Goal: Transaction & Acquisition: Purchase product/service

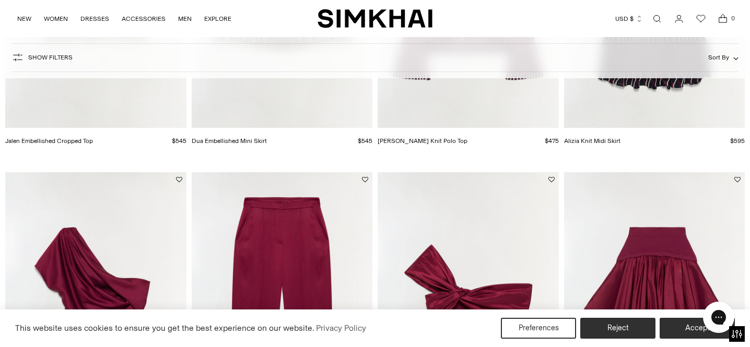
scroll to position [307, 0]
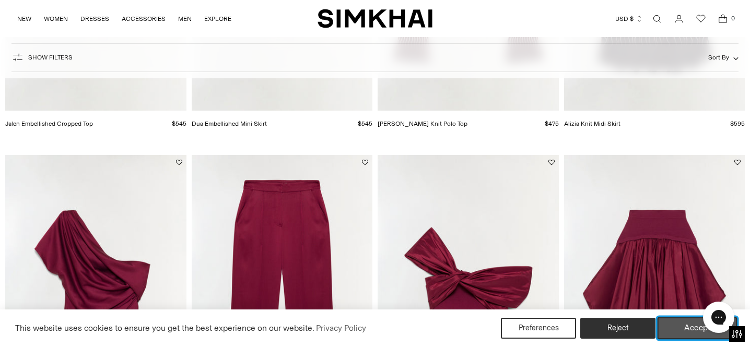
click at [681, 332] on button "Accept" at bounding box center [698, 329] width 80 height 22
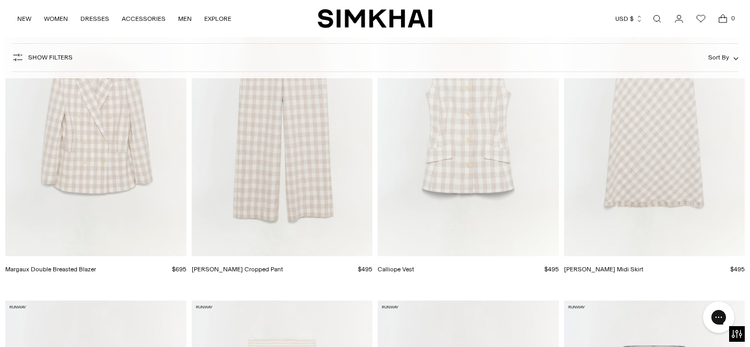
scroll to position [7581, 0]
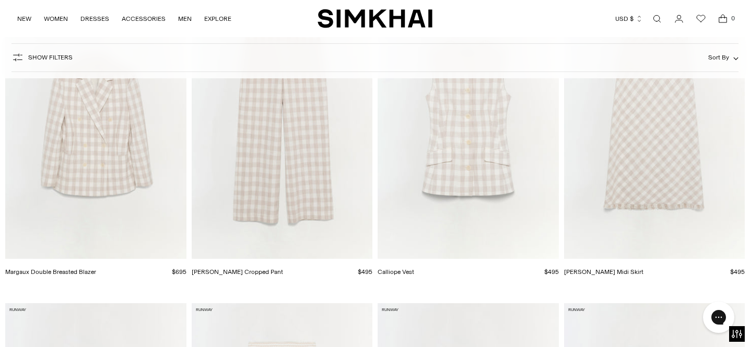
click at [736, 60] on icon "button" at bounding box center [736, 58] width 4 height 2
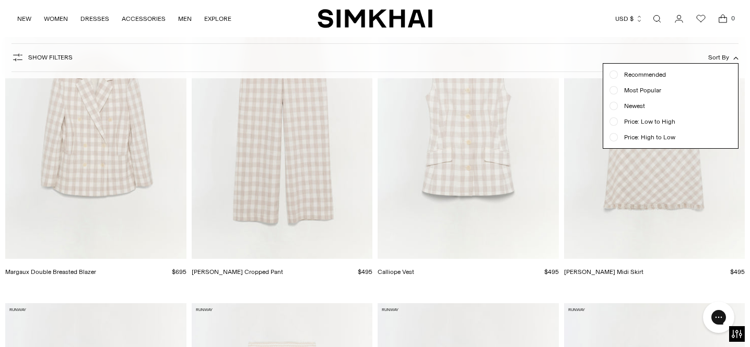
click at [540, 35] on div "NEW WOMEN New Arrivals Shop All Fall 2025 Best Sellers Signature Exclusives REA…" at bounding box center [375, 18] width 717 height 37
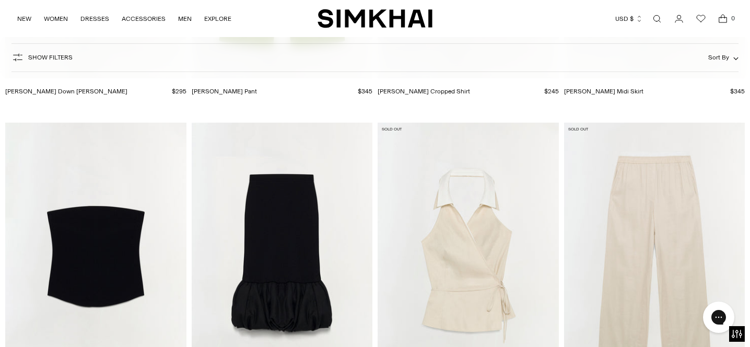
scroll to position [5790, 0]
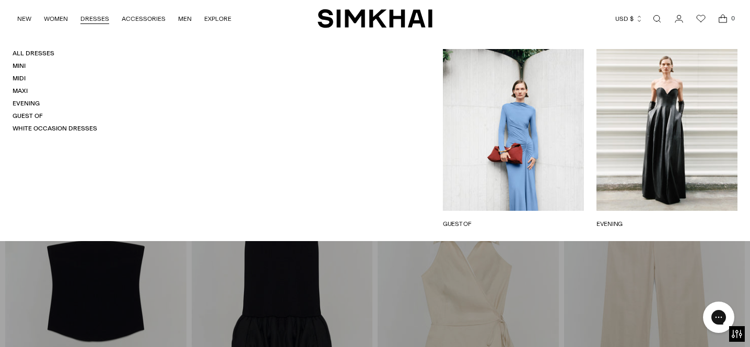
click at [94, 19] on link "DRESSES" at bounding box center [94, 18] width 29 height 23
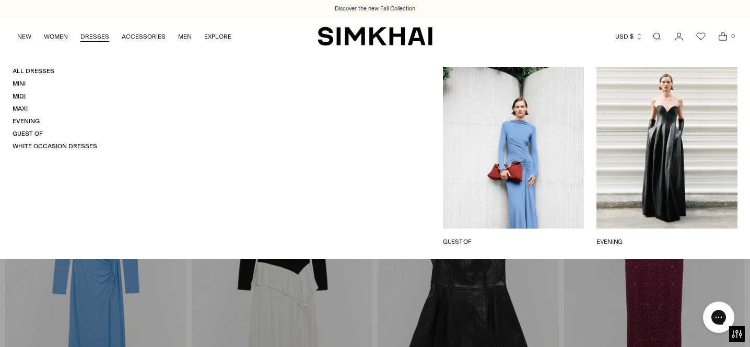
click at [23, 95] on link "Midi" at bounding box center [19, 95] width 13 height 7
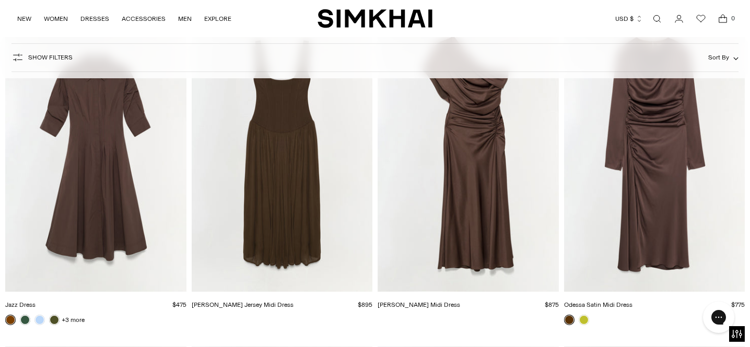
scroll to position [3052, 0]
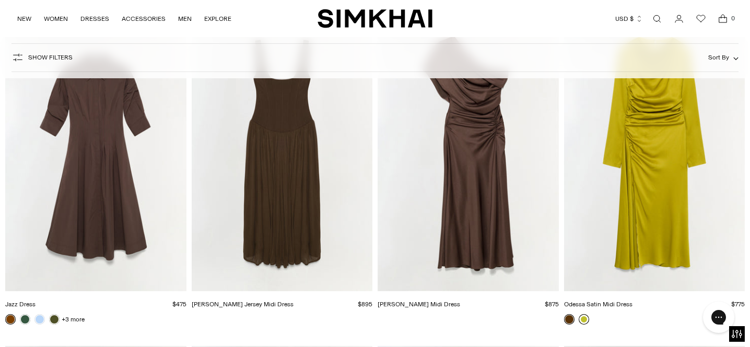
click at [586, 319] on link at bounding box center [584, 319] width 10 height 10
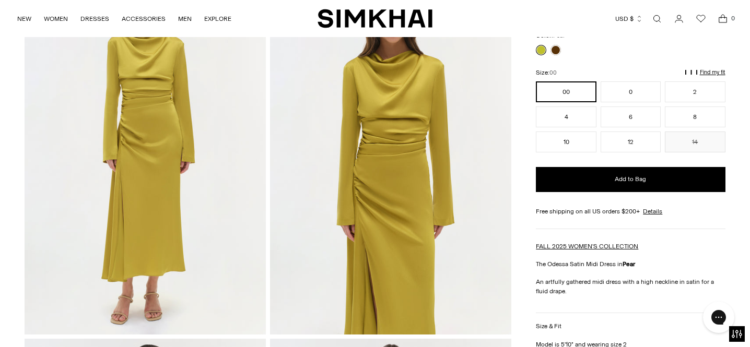
scroll to position [104, 0]
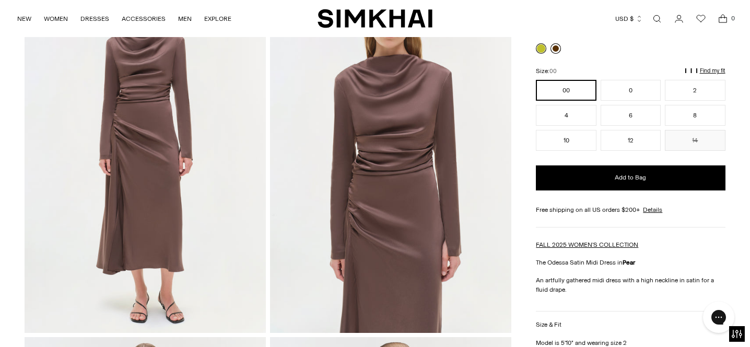
click at [557, 46] on link at bounding box center [556, 48] width 10 height 10
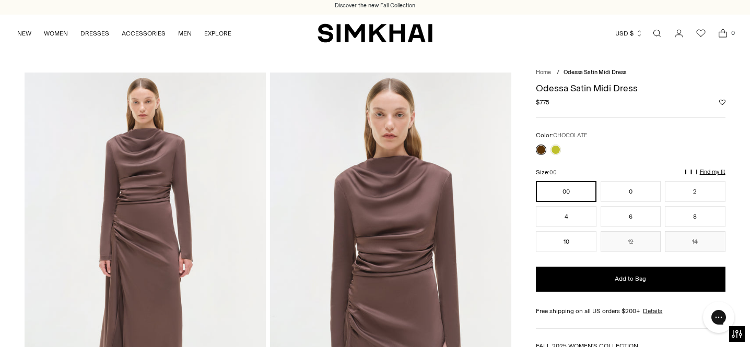
scroll to position [4, 0]
click at [618, 171] on p "Find my fit" at bounding box center [612, 176] width 12 height 19
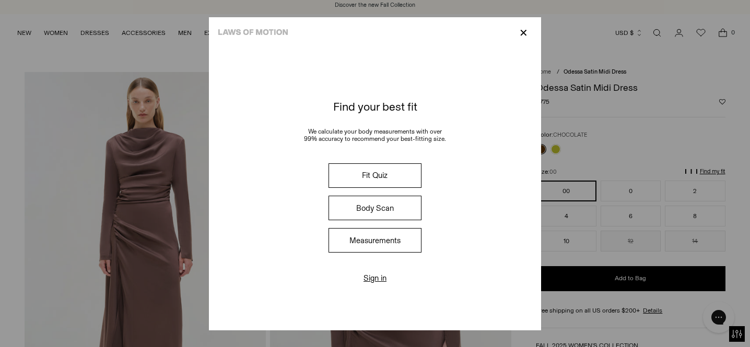
click at [394, 176] on button "Fit Quiz" at bounding box center [375, 176] width 93 height 25
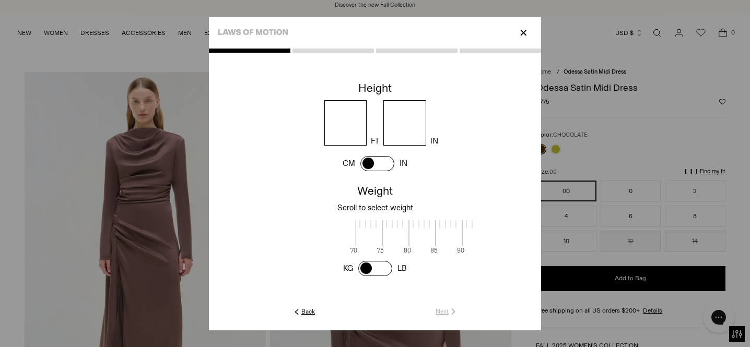
scroll to position [1, 340]
click at [348, 126] on input "number" at bounding box center [345, 122] width 43 height 45
type input "*"
click at [407, 129] on input "number" at bounding box center [404, 122] width 43 height 45
type input "*"
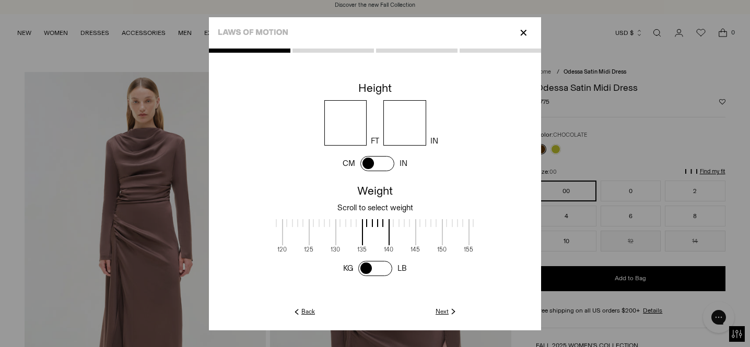
drag, startPoint x: 385, startPoint y: 166, endPoint x: 364, endPoint y: 167, distance: 21.4
click at [364, 167] on span at bounding box center [377, 163] width 34 height 15
click at [374, 122] on input "******" at bounding box center [372, 122] width 95 height 45
type input "***"
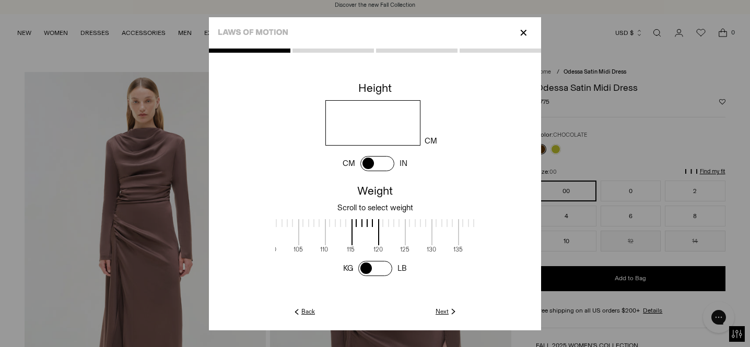
drag, startPoint x: 378, startPoint y: 217, endPoint x: 388, endPoint y: 233, distance: 18.8
click at [388, 233] on div "70 75 80 85 90 95 100 105 110 115 120 125 130 135 140 145 150 155 160 165 170 1…" at bounding box center [375, 234] width 200 height 38
drag, startPoint x: 378, startPoint y: 228, endPoint x: 344, endPoint y: 228, distance: 34.5
click at [344, 228] on div "70 75 80 85 90 95 100 105 110 115 120 125 130 135 140 145 150 155 160 165 170 1…" at bounding box center [375, 234] width 200 height 38
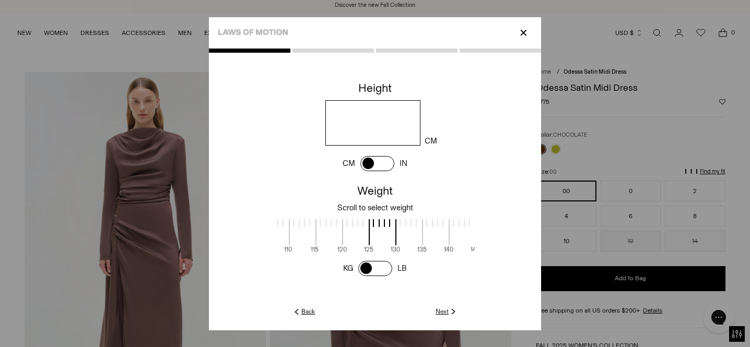
scroll to position [1, 281]
click at [395, 219] on div at bounding box center [407, 223] width 26 height 8
drag, startPoint x: 388, startPoint y: 221, endPoint x: 382, endPoint y: 221, distance: 5.3
click at [382, 221] on span at bounding box center [378, 232] width 28 height 26
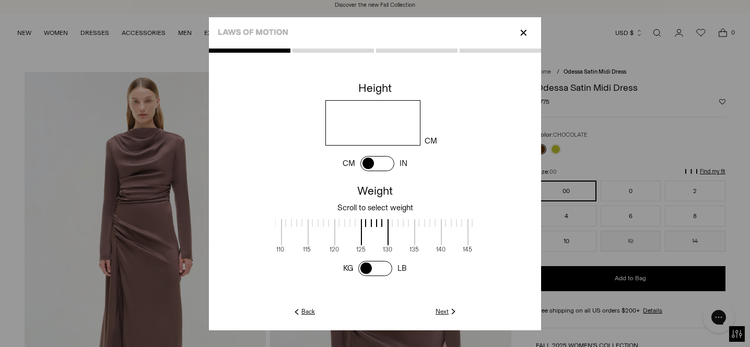
click at [383, 220] on span at bounding box center [375, 232] width 28 height 26
click at [380, 220] on span at bounding box center [373, 232] width 28 height 26
drag, startPoint x: 380, startPoint y: 220, endPoint x: 372, endPoint y: 221, distance: 7.9
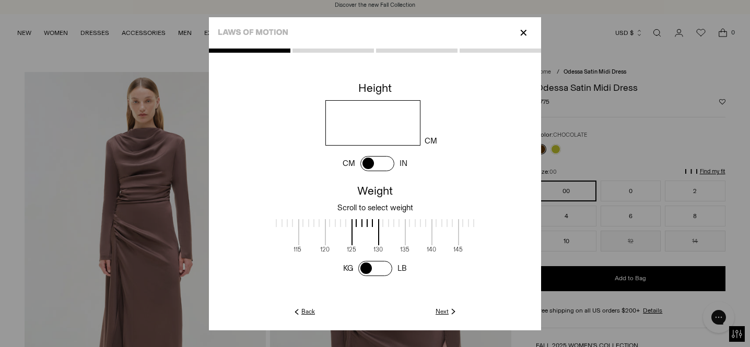
click at [372, 221] on span at bounding box center [366, 232] width 28 height 26
click at [369, 221] on span at bounding box center [366, 232] width 28 height 26
drag, startPoint x: 387, startPoint y: 269, endPoint x: 370, endPoint y: 269, distance: 17.2
click at [370, 269] on span at bounding box center [375, 268] width 34 height 15
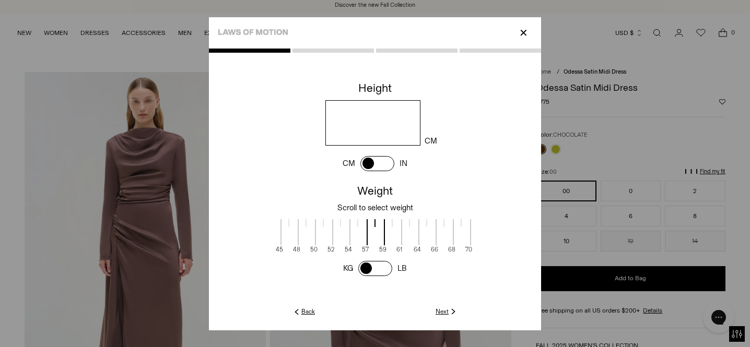
click at [377, 223] on span at bounding box center [376, 232] width 18 height 26
click at [442, 309] on link "Next" at bounding box center [447, 311] width 22 height 9
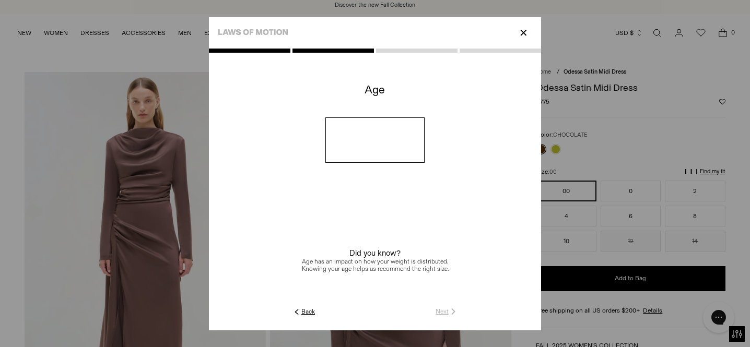
click at [384, 149] on input "number" at bounding box center [375, 140] width 100 height 45
type input "**"
click at [442, 310] on link "Next" at bounding box center [447, 311] width 22 height 9
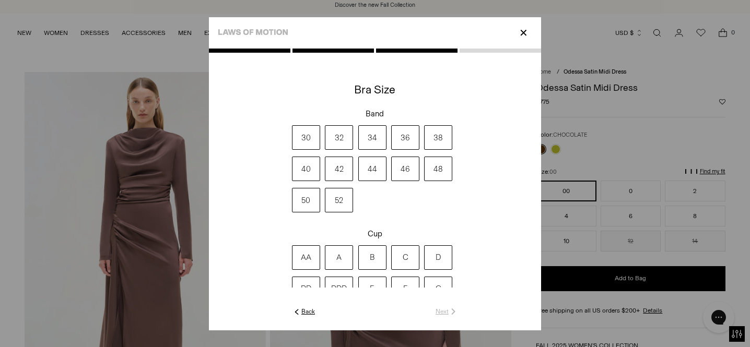
click at [372, 134] on label "34" at bounding box center [372, 137] width 28 height 25
click at [406, 263] on label "C" at bounding box center [405, 258] width 28 height 25
click at [445, 314] on link "Next" at bounding box center [447, 311] width 22 height 9
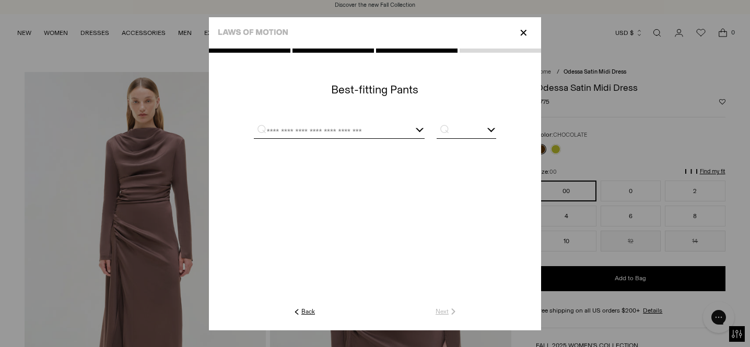
click at [417, 131] on div at bounding box center [339, 131] width 171 height 13
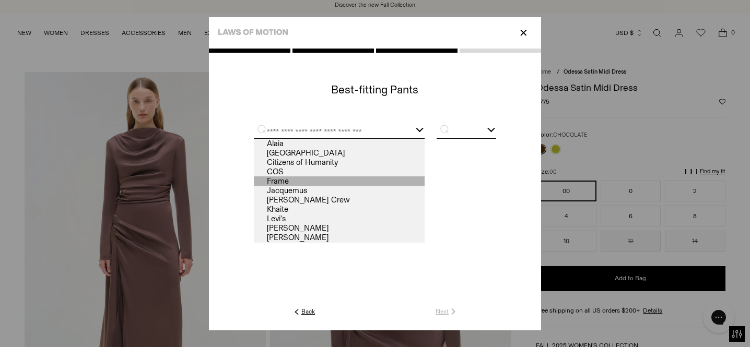
click at [287, 180] on link "Frame" at bounding box center [339, 181] width 171 height 9
type input "*****"
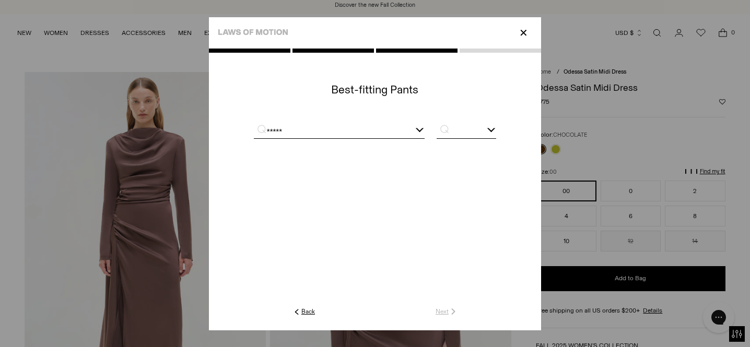
click at [467, 126] on input "text" at bounding box center [467, 131] width 60 height 13
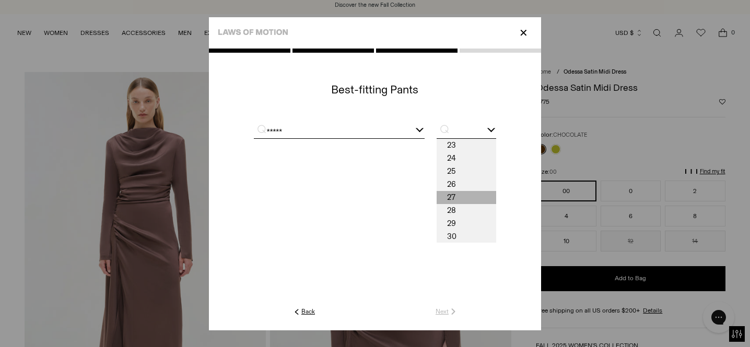
click at [457, 194] on span "27" at bounding box center [467, 197] width 60 height 13
type input "**"
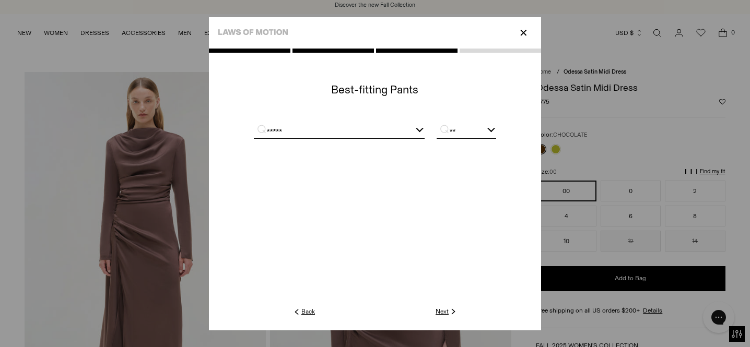
click at [443, 313] on link "Next" at bounding box center [447, 311] width 22 height 9
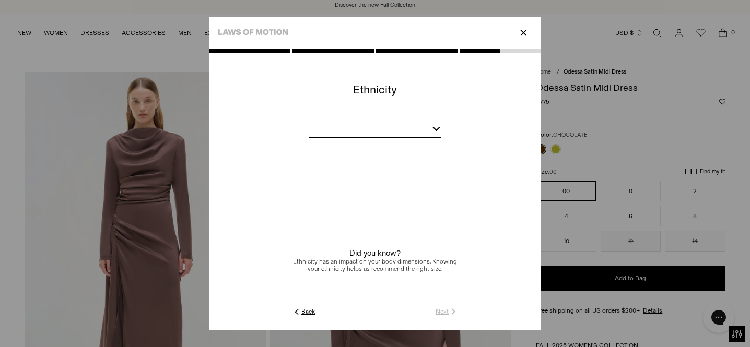
click at [438, 126] on div at bounding box center [437, 127] width 8 height 8
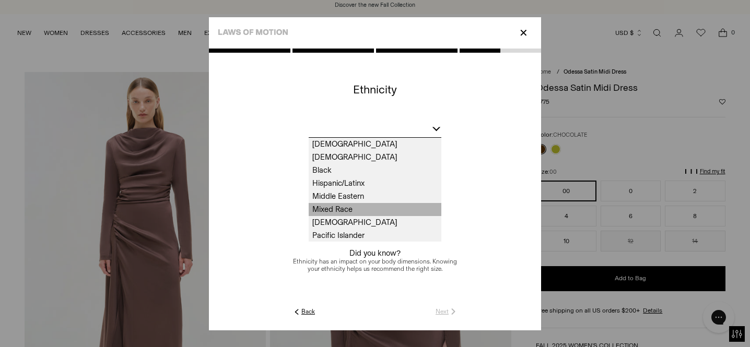
click at [346, 208] on span "Mixed Race" at bounding box center [375, 209] width 133 height 13
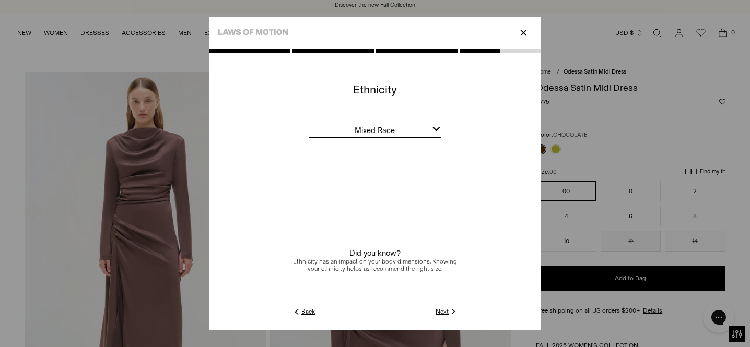
click at [439, 312] on link "Next" at bounding box center [447, 311] width 22 height 9
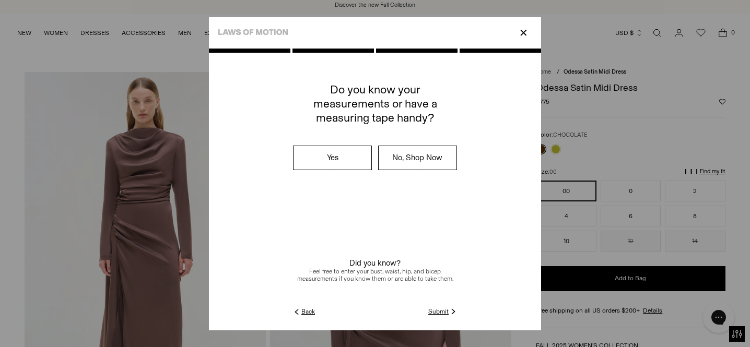
click at [447, 311] on link "Submit" at bounding box center [443, 311] width 30 height 9
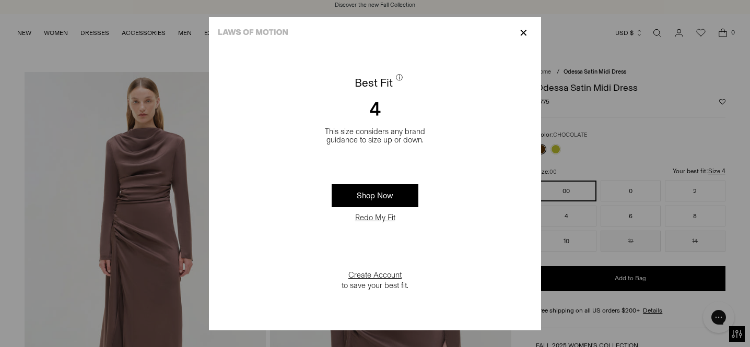
click at [391, 189] on link "Shop Now" at bounding box center [375, 195] width 87 height 23
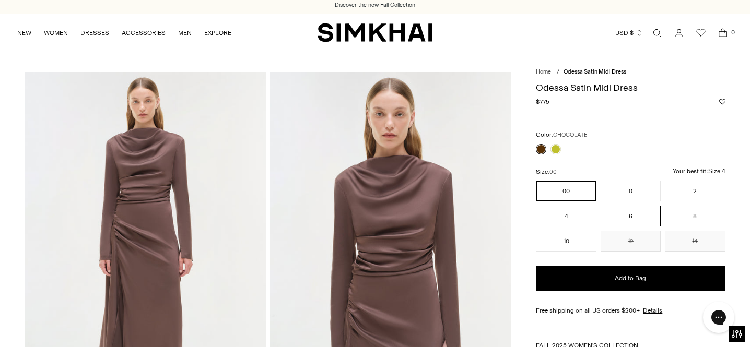
click at [617, 216] on button "6" at bounding box center [631, 216] width 60 height 21
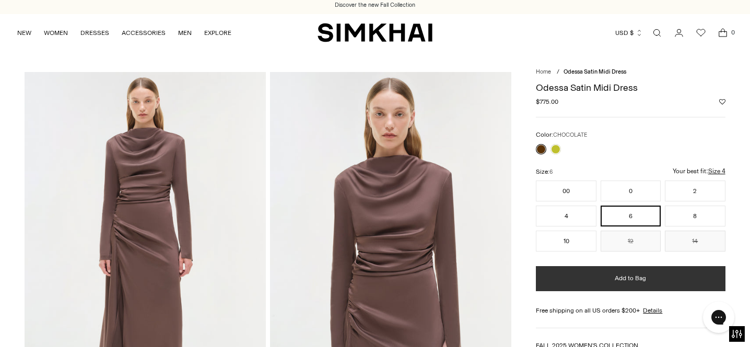
click at [616, 277] on span "Add to Bag" at bounding box center [630, 278] width 31 height 9
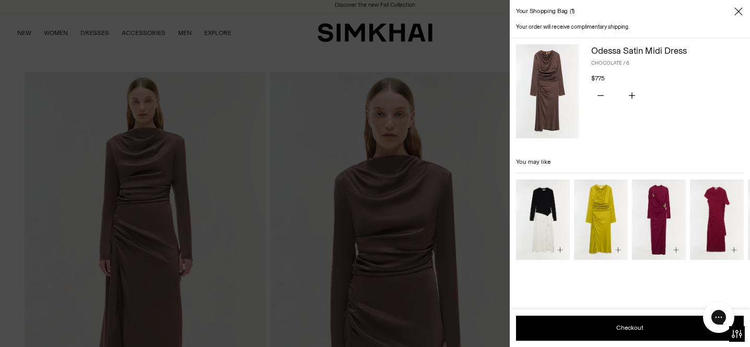
click at [0, 0] on img "Izadora Embellished Jersey Midi Dress" at bounding box center [0, 0] width 0 height 0
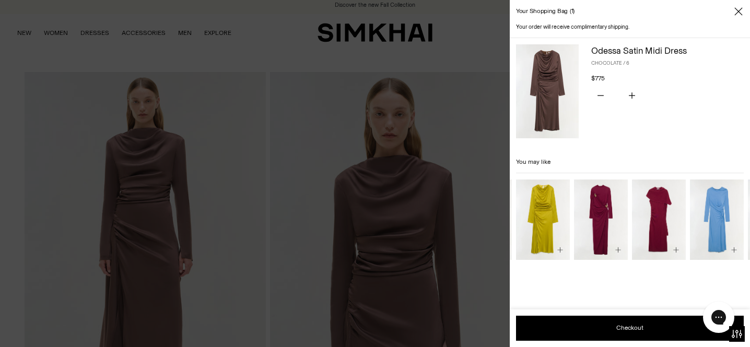
click at [0, 0] on img "Izadora Embellished Jersey Midi Dress" at bounding box center [0, 0] width 0 height 0
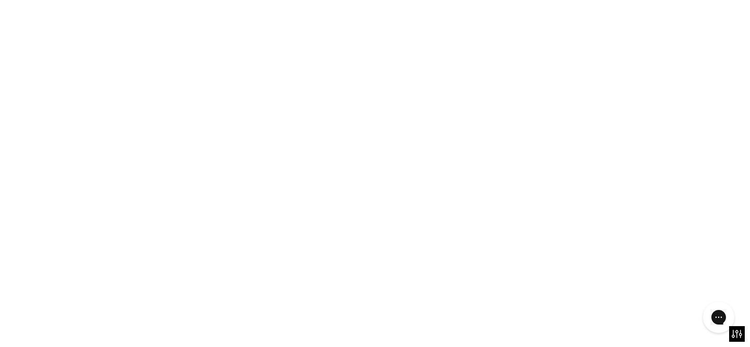
click at [0, 0] on img "Izadora Embellished Jersey Midi Dress" at bounding box center [0, 0] width 0 height 0
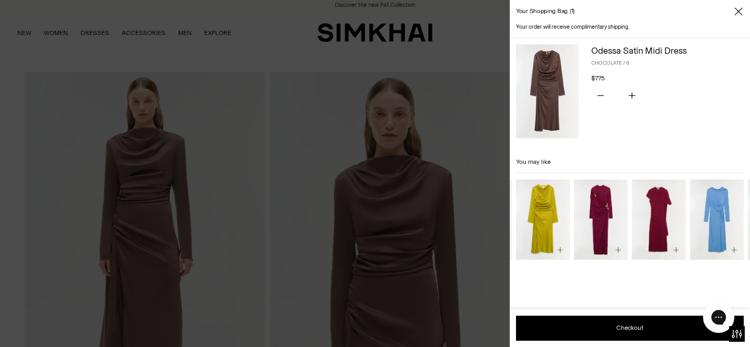
click at [550, 66] on img at bounding box center [547, 91] width 63 height 94
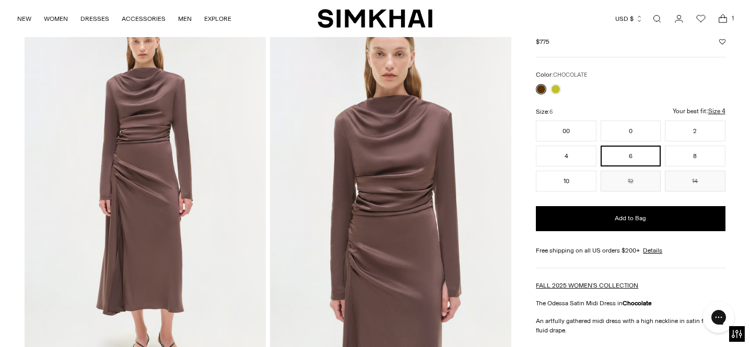
scroll to position [63, 0]
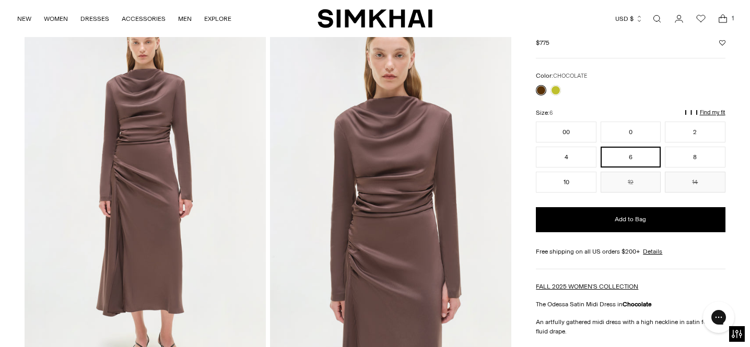
click at [164, 223] on img at bounding box center [145, 194] width 241 height 362
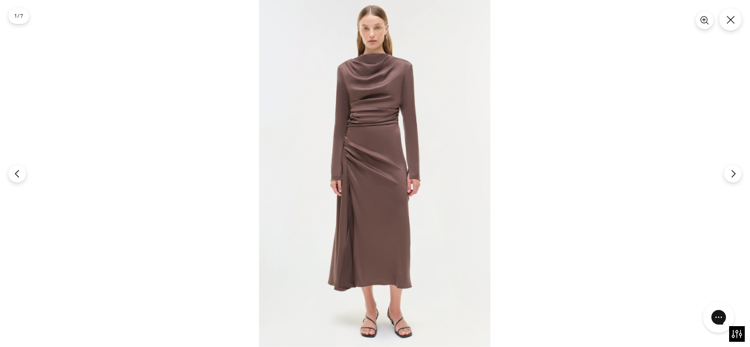
click at [342, 203] on img at bounding box center [374, 173] width 231 height 347
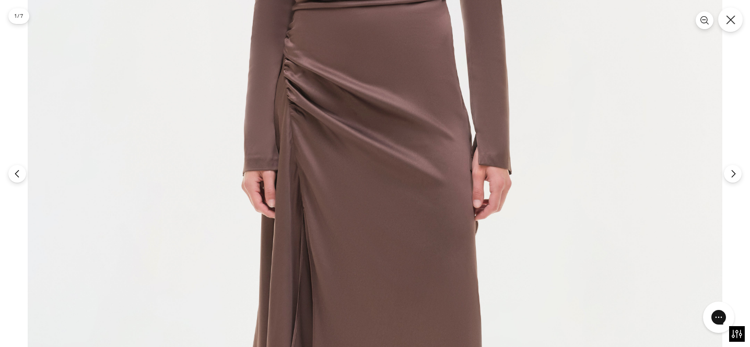
click at [735, 25] on button "Close" at bounding box center [730, 19] width 25 height 25
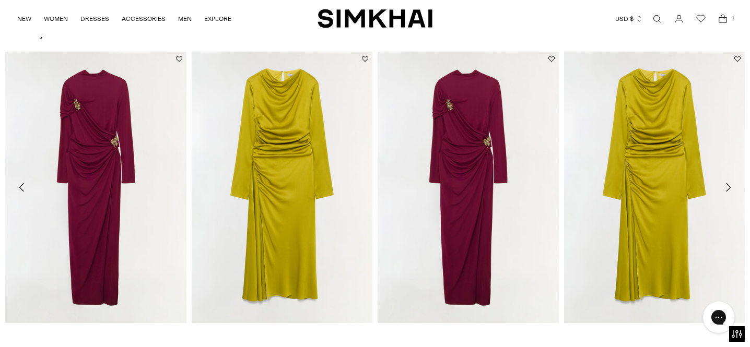
scroll to position [1544, 0]
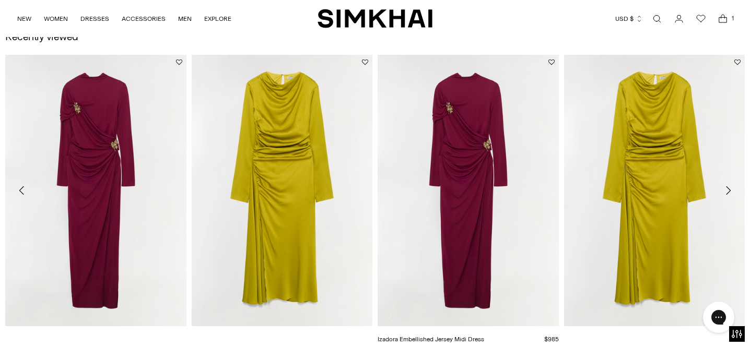
click at [0, 0] on img "Izadora Embellished Jersey Midi Dress" at bounding box center [0, 0] width 0 height 0
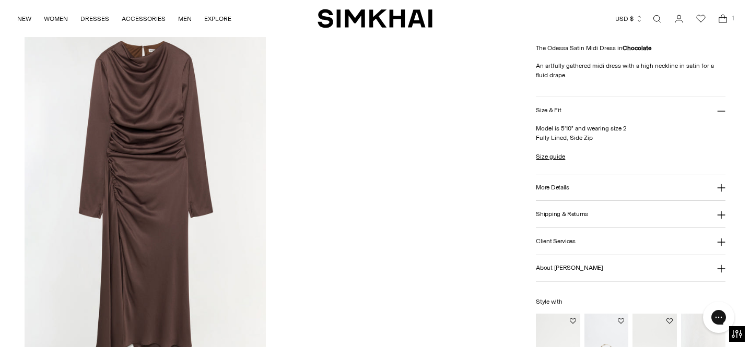
scroll to position [1133, 0]
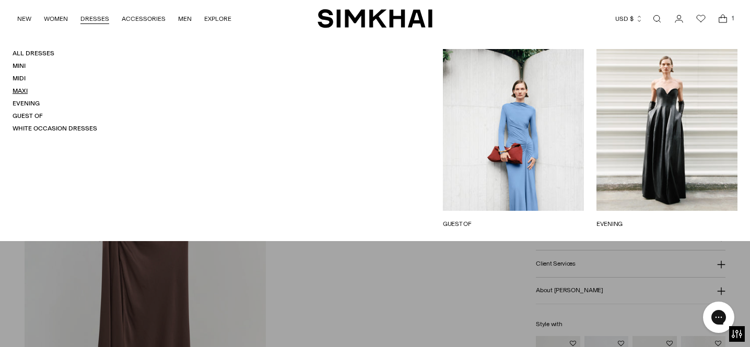
click at [15, 89] on link "Maxi" at bounding box center [20, 90] width 15 height 7
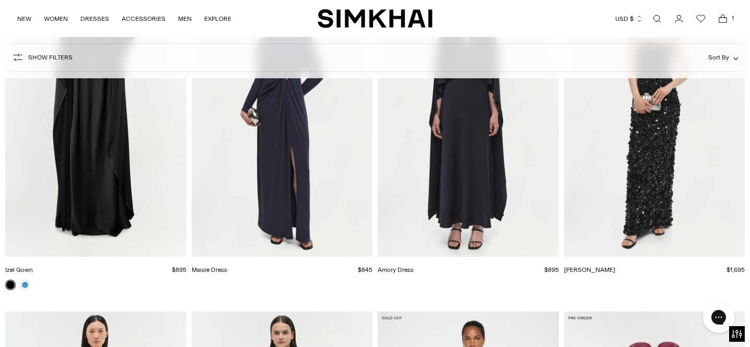
scroll to position [3099, 0]
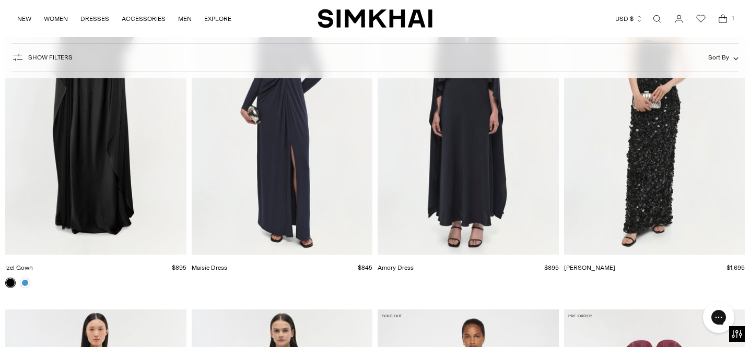
click at [0, 0] on img "Maisie Dress" at bounding box center [0, 0] width 0 height 0
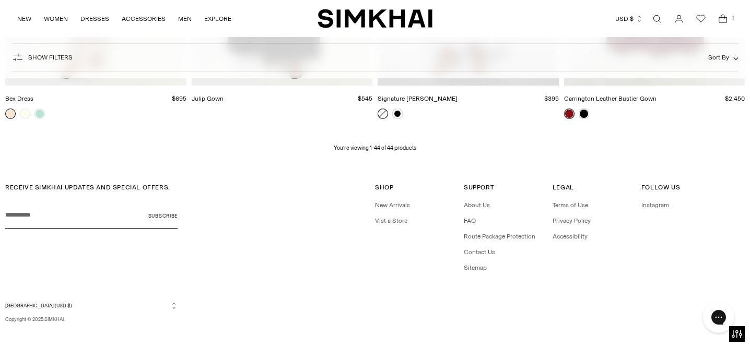
scroll to position [3605, 0]
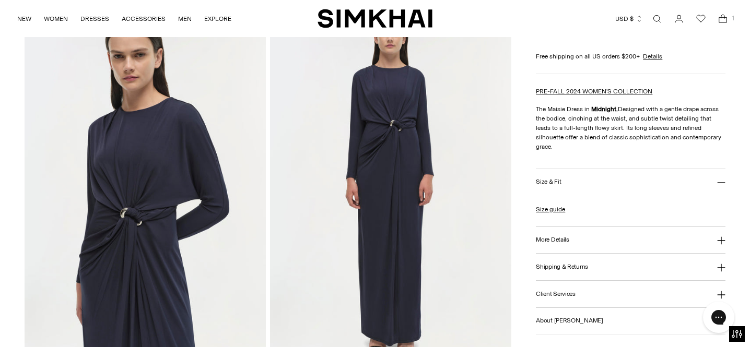
scroll to position [444, 0]
